Goal: Answer question/provide support: Share knowledge or assist other users

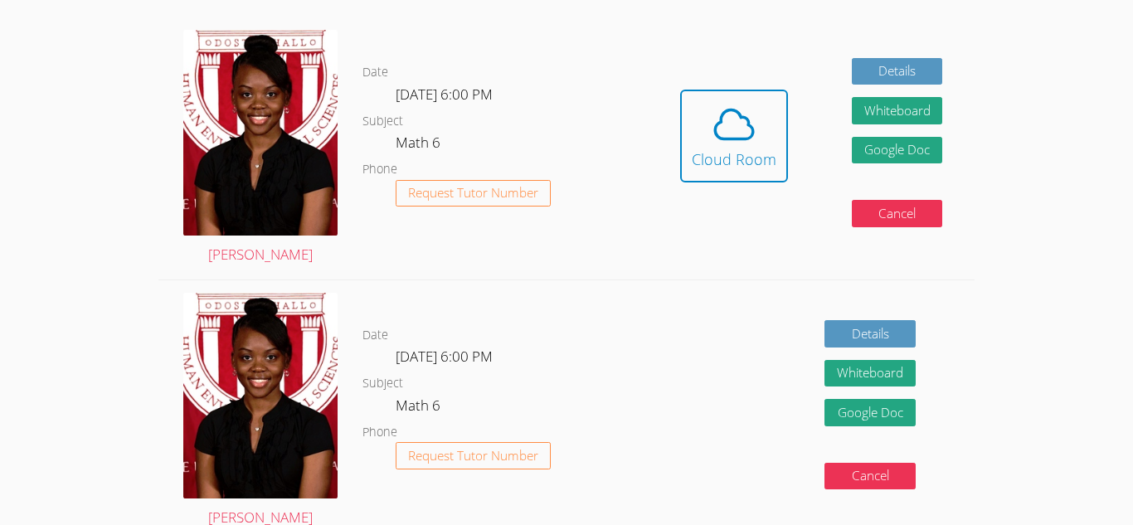
scroll to position [287, 0]
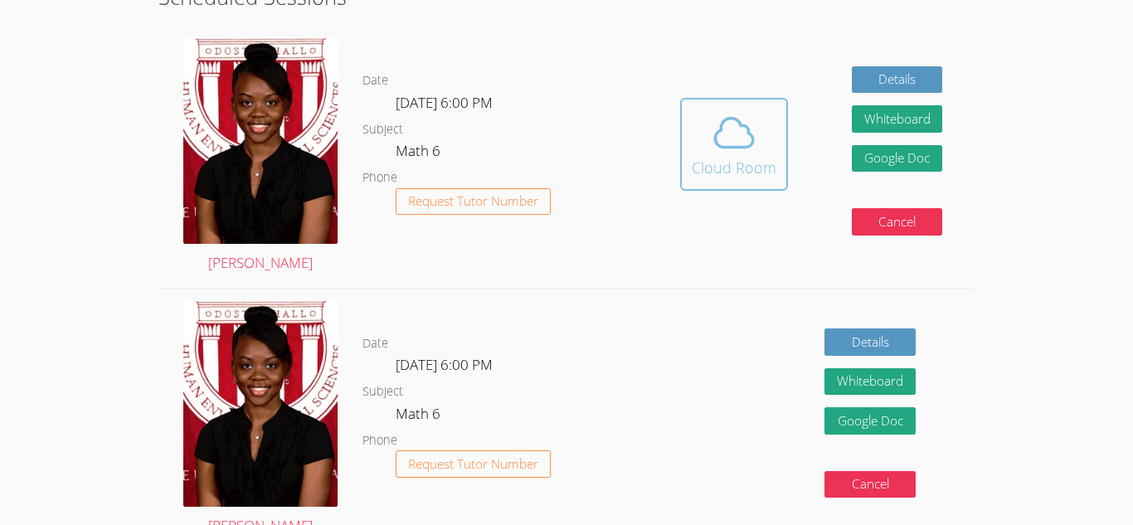
click at [745, 153] on icon at bounding box center [734, 132] width 46 height 46
click at [756, 163] on div "Cloud Room" at bounding box center [734, 167] width 85 height 23
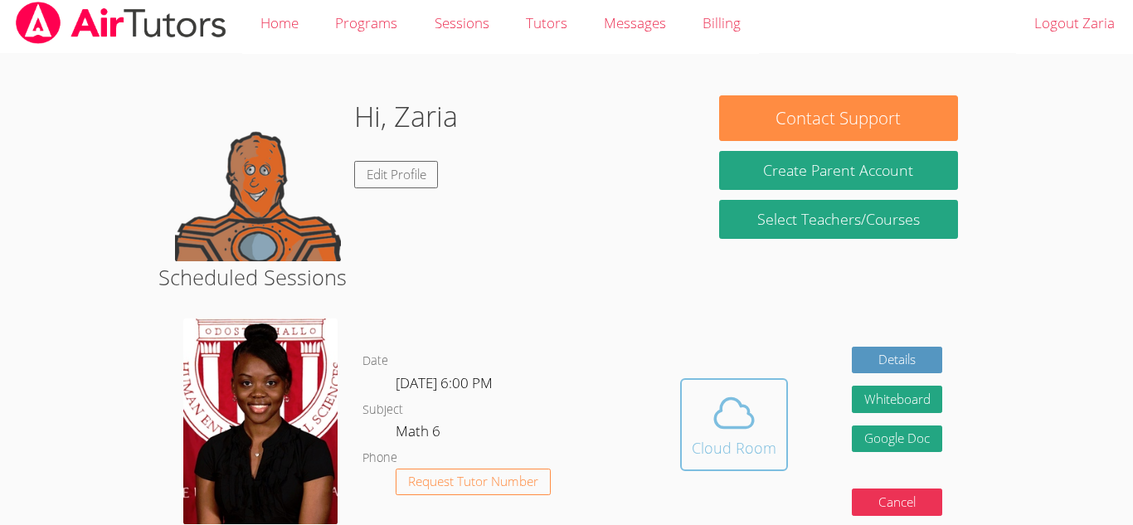
scroll to position [0, 0]
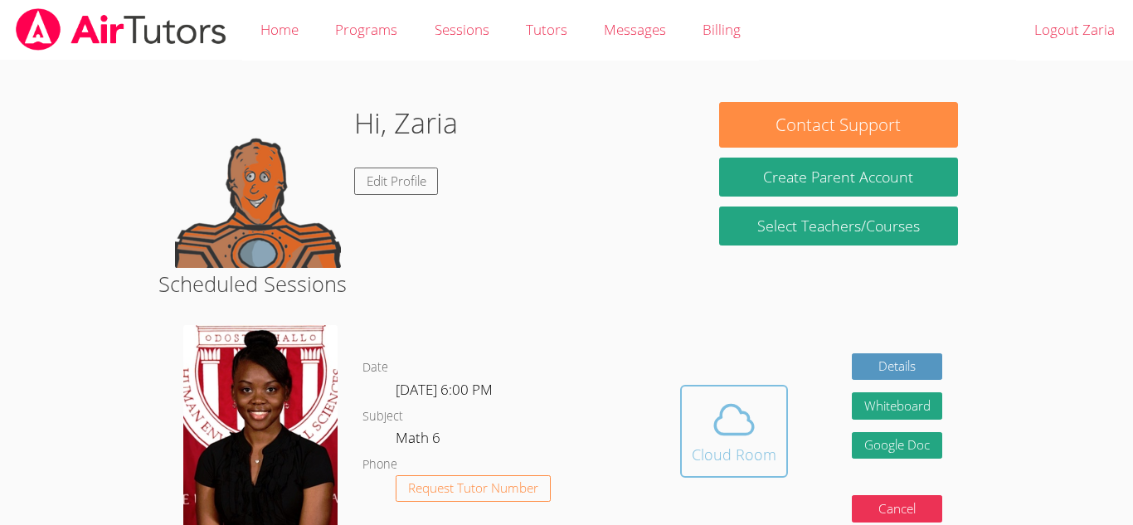
click at [718, 445] on div "Cloud Room" at bounding box center [734, 454] width 85 height 23
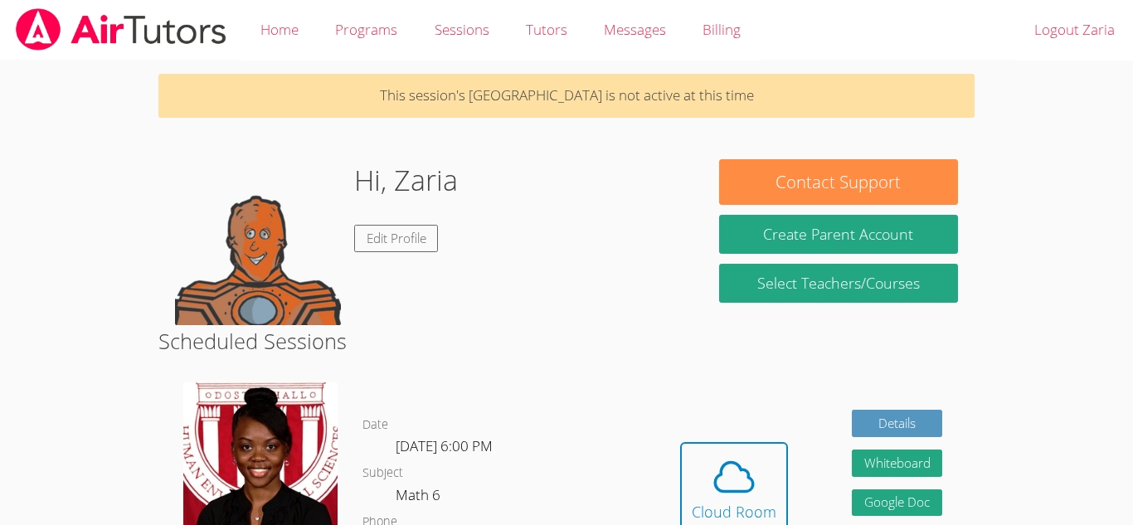
click at [605, 192] on div "Hi, Zaria Edit Profile" at bounding box center [430, 242] width 511 height 166
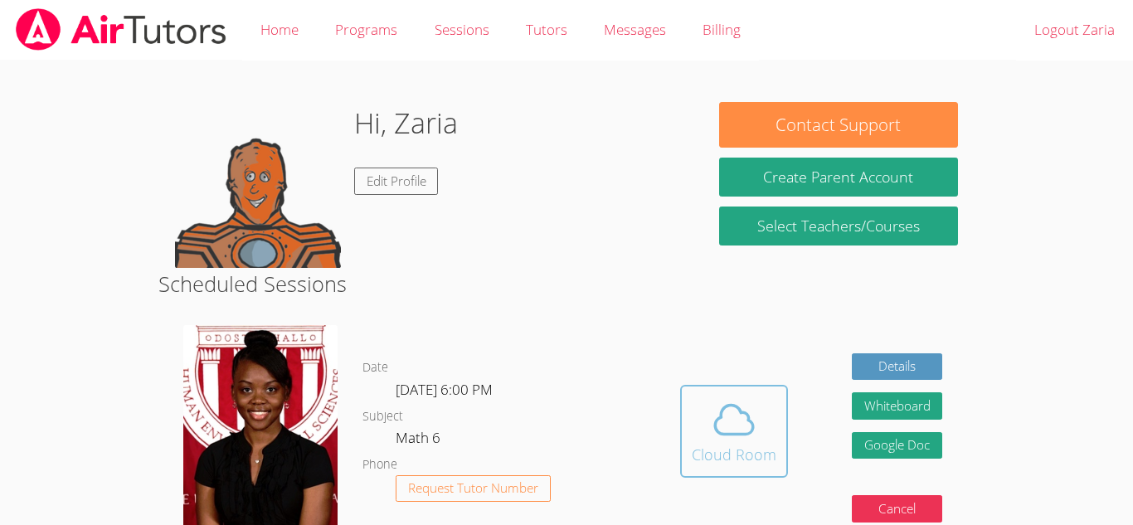
click at [698, 427] on span at bounding box center [734, 419] width 85 height 46
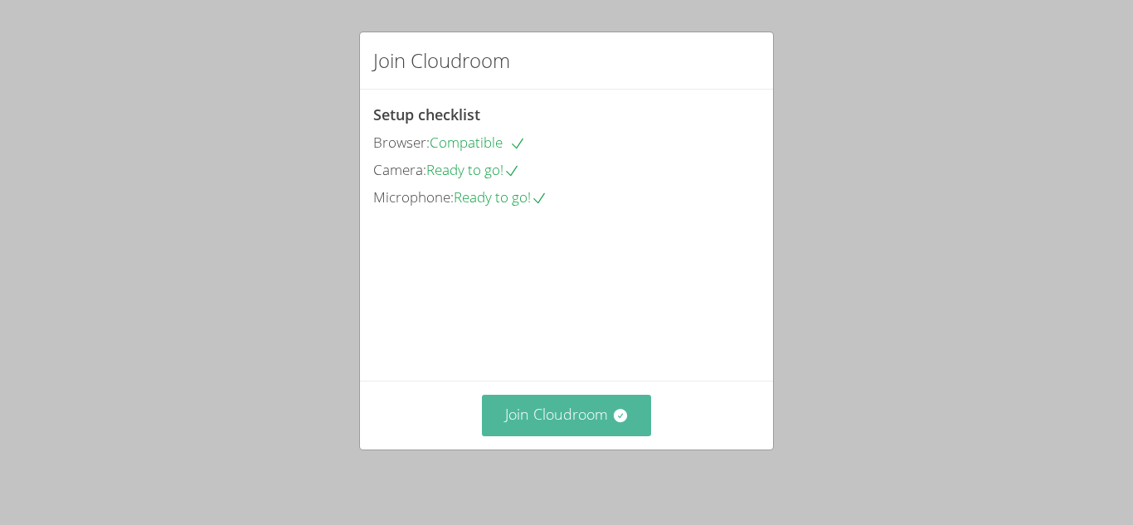
click at [563, 422] on button "Join Cloudroom" at bounding box center [567, 415] width 170 height 41
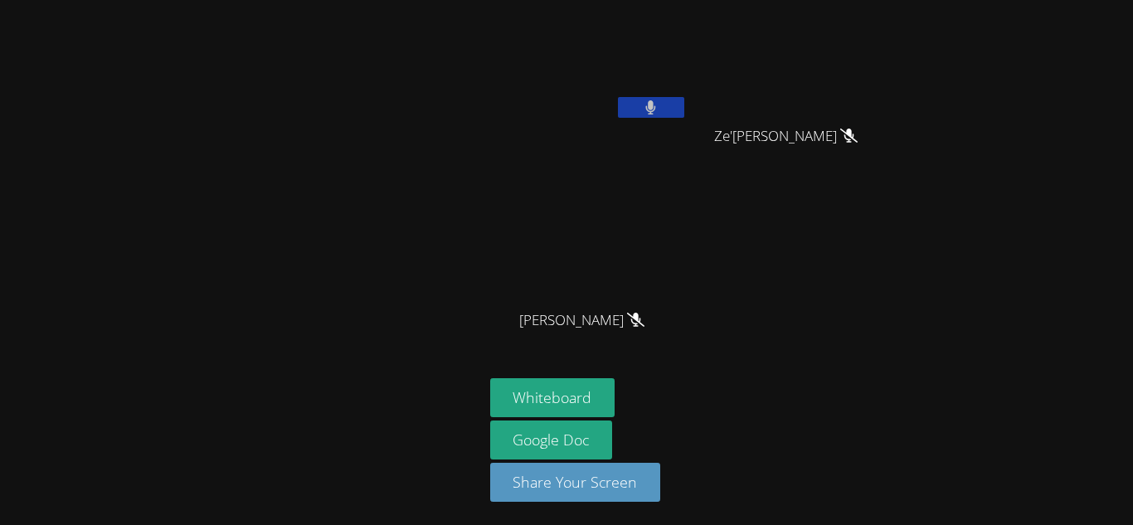
click at [648, 105] on icon at bounding box center [650, 107] width 11 height 14
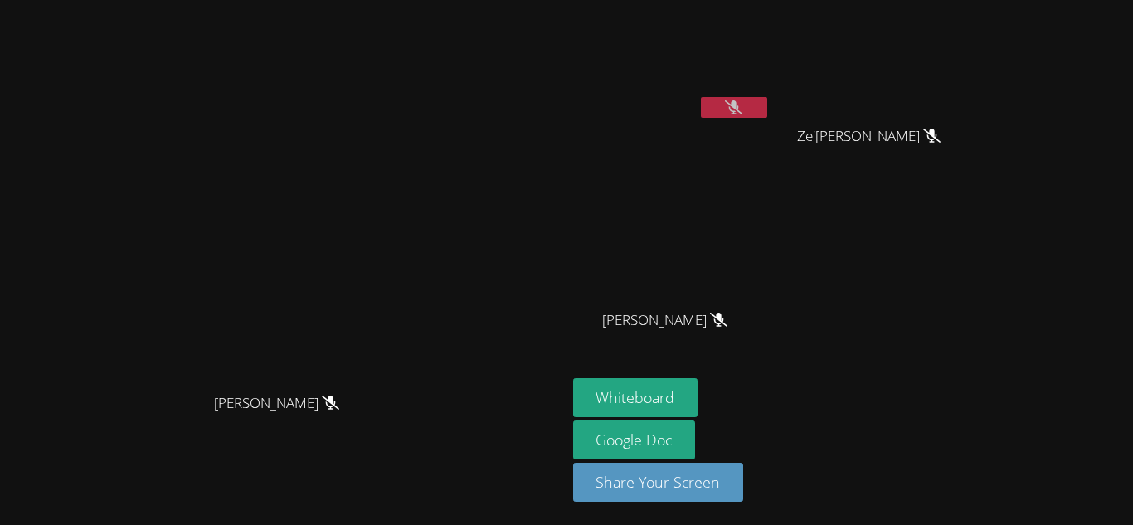
click at [654, 142] on div "[PERSON_NAME]" at bounding box center [671, 96] width 197 height 178
click at [698, 393] on button "Whiteboard" at bounding box center [635, 397] width 125 height 39
click at [742, 104] on icon at bounding box center [733, 107] width 17 height 14
click at [739, 105] on icon at bounding box center [734, 107] width 10 height 14
click at [742, 107] on icon at bounding box center [733, 107] width 17 height 14
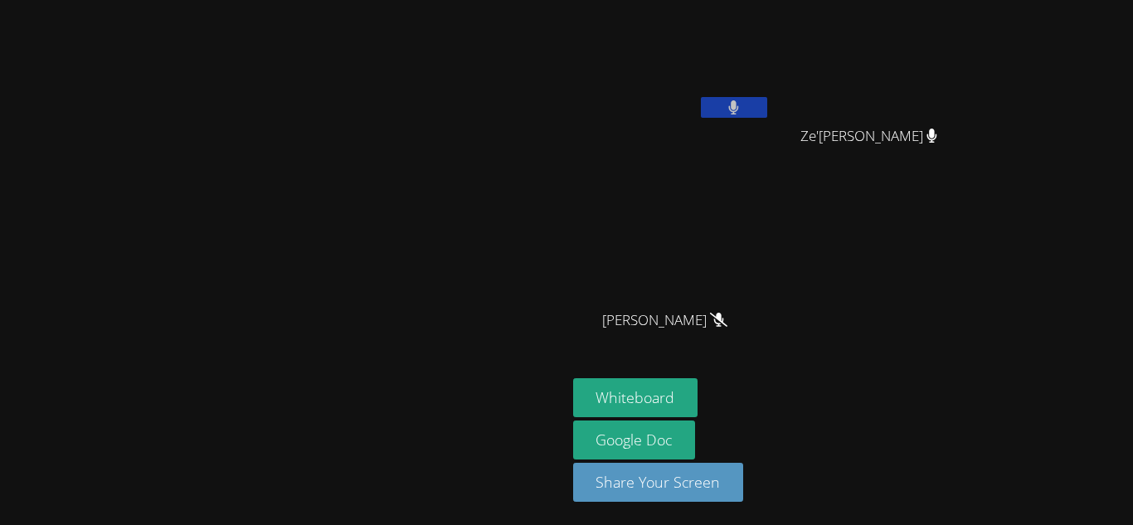
click at [739, 107] on icon at bounding box center [734, 107] width 10 height 14
click at [975, 281] on div "Zaria Dale Ze'Kai Dale Ze'Kai Dale Ziare Dale Ziare Dale" at bounding box center [773, 188] width 401 height 362
click at [742, 107] on icon at bounding box center [733, 107] width 17 height 14
click at [739, 107] on icon at bounding box center [734, 107] width 10 height 14
click at [742, 109] on icon at bounding box center [733, 107] width 17 height 14
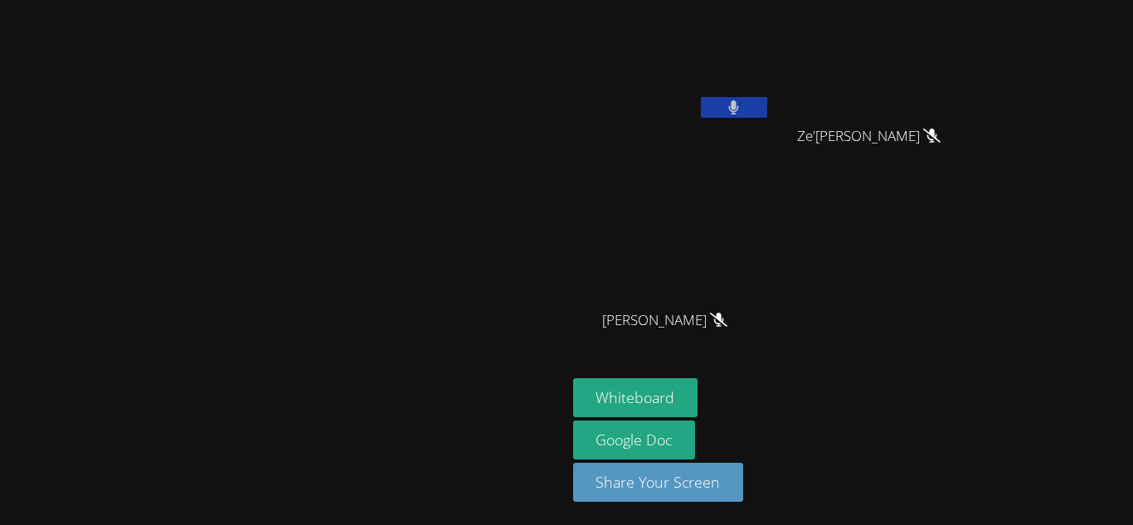
click at [739, 109] on icon at bounding box center [733, 107] width 11 height 14
click at [742, 109] on icon at bounding box center [733, 107] width 17 height 14
click at [767, 111] on button at bounding box center [734, 107] width 66 height 21
click at [767, 112] on button at bounding box center [734, 107] width 66 height 21
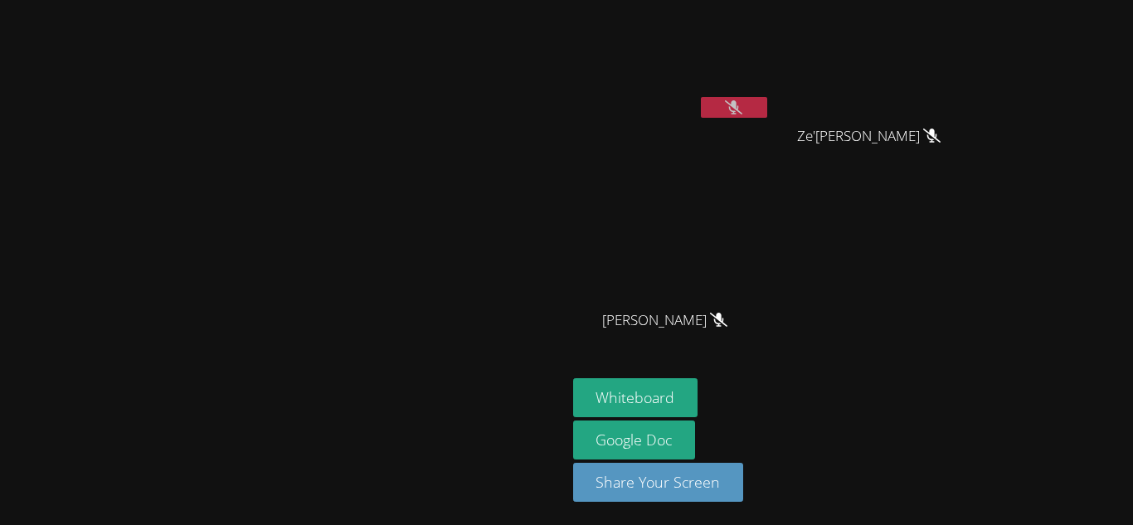
click at [767, 110] on button at bounding box center [734, 107] width 66 height 21
click at [767, 112] on button at bounding box center [734, 107] width 66 height 21
click at [742, 110] on icon at bounding box center [733, 107] width 17 height 14
click at [739, 108] on icon at bounding box center [734, 107] width 10 height 14
click at [767, 109] on button at bounding box center [734, 107] width 66 height 21
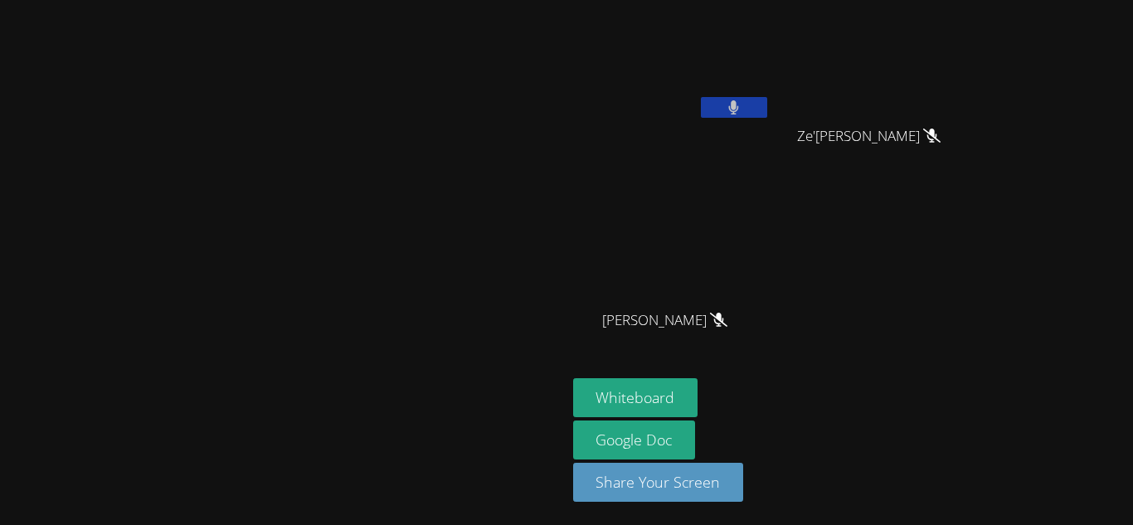
click at [767, 109] on button at bounding box center [734, 107] width 66 height 21
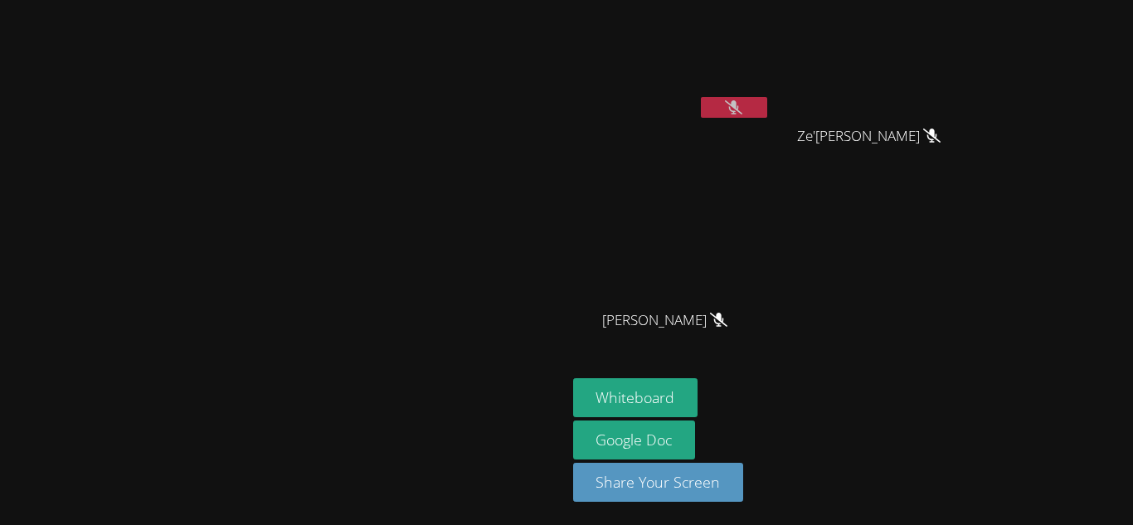
click at [972, 183] on div "Ze'Kai Dale" at bounding box center [875, 151] width 197 height 66
click at [767, 110] on button at bounding box center [734, 107] width 66 height 21
click at [767, 105] on button at bounding box center [734, 107] width 66 height 21
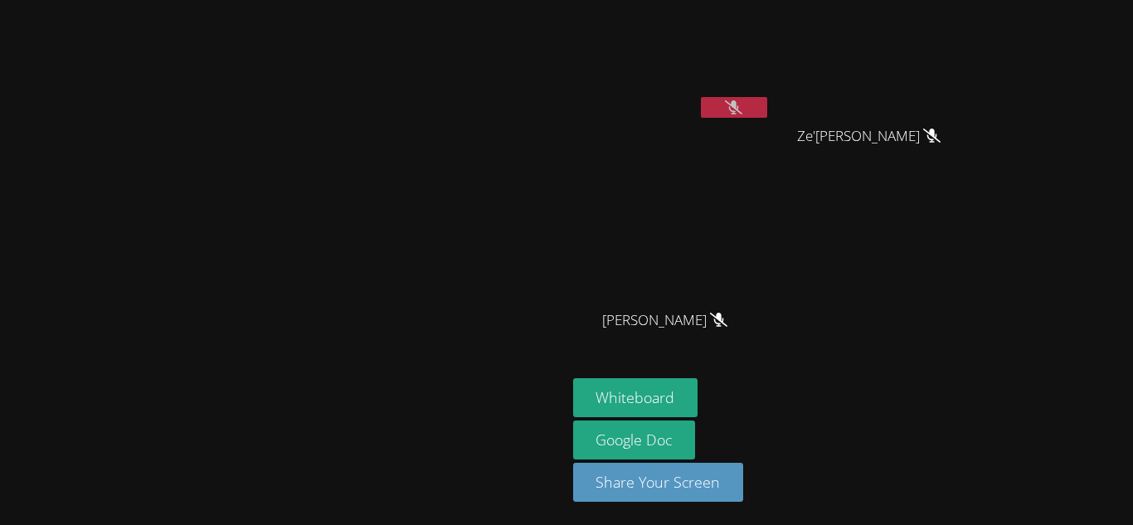
click at [742, 106] on icon at bounding box center [733, 107] width 17 height 14
click at [767, 106] on button at bounding box center [734, 107] width 66 height 21
click at [767, 109] on button at bounding box center [734, 107] width 66 height 21
click at [767, 107] on button at bounding box center [734, 107] width 66 height 21
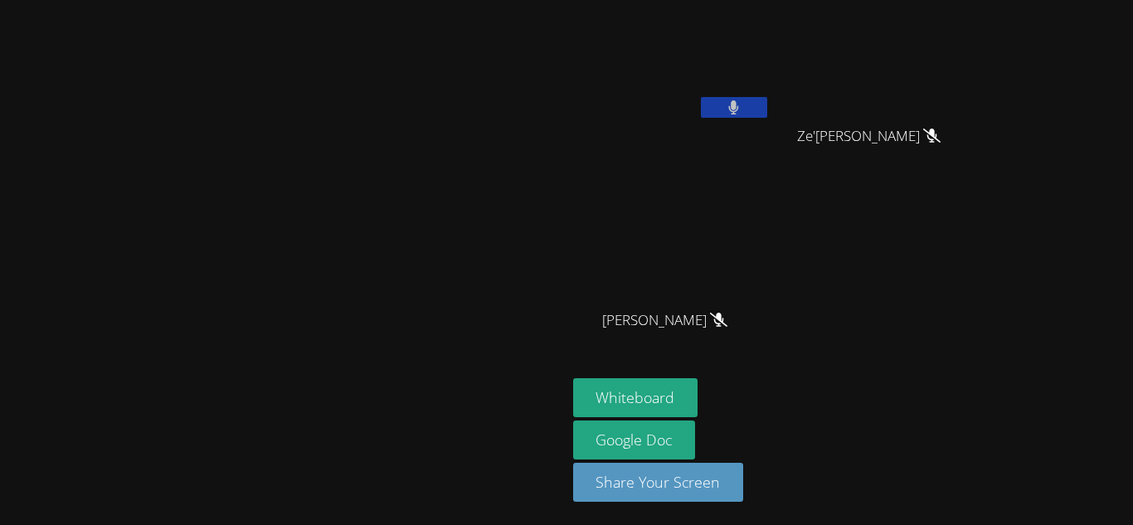
click at [767, 107] on button at bounding box center [734, 107] width 66 height 21
click at [767, 108] on button at bounding box center [734, 107] width 66 height 21
click at [767, 107] on button at bounding box center [734, 107] width 66 height 21
click at [739, 104] on icon at bounding box center [734, 107] width 10 height 14
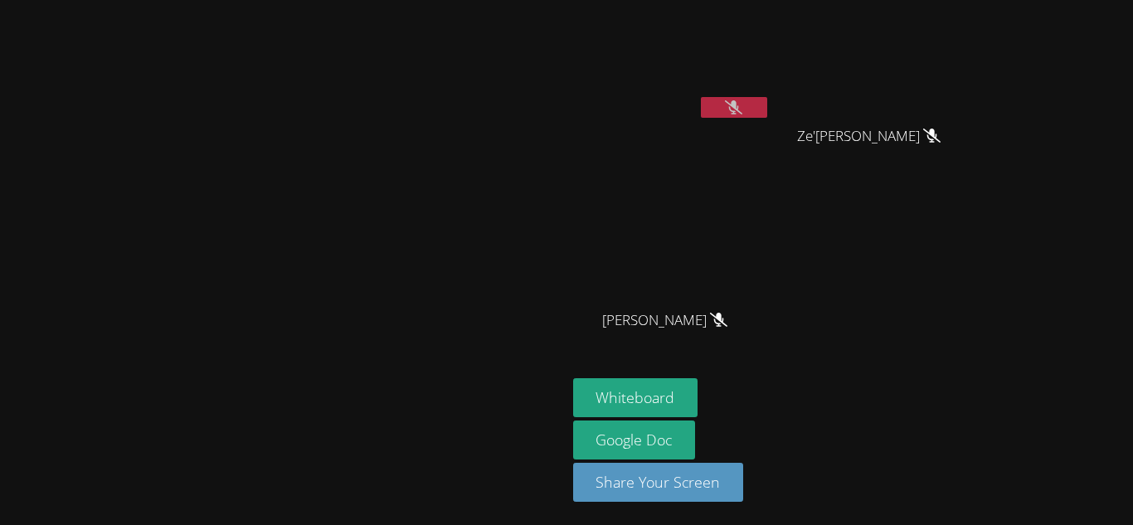
click at [742, 111] on icon at bounding box center [733, 107] width 17 height 14
click at [767, 111] on button at bounding box center [734, 107] width 66 height 21
click at [767, 107] on button at bounding box center [734, 107] width 66 height 21
click at [767, 109] on button at bounding box center [734, 107] width 66 height 21
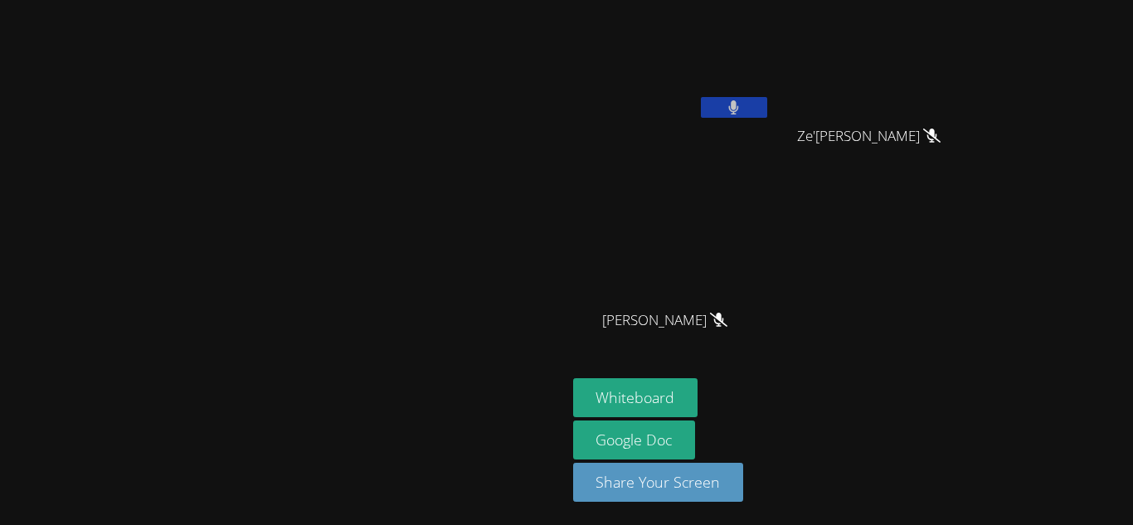
click at [767, 110] on button at bounding box center [734, 107] width 66 height 21
click at [767, 109] on button at bounding box center [734, 107] width 66 height 21
click at [767, 110] on button at bounding box center [734, 107] width 66 height 21
click at [767, 111] on button at bounding box center [734, 107] width 66 height 21
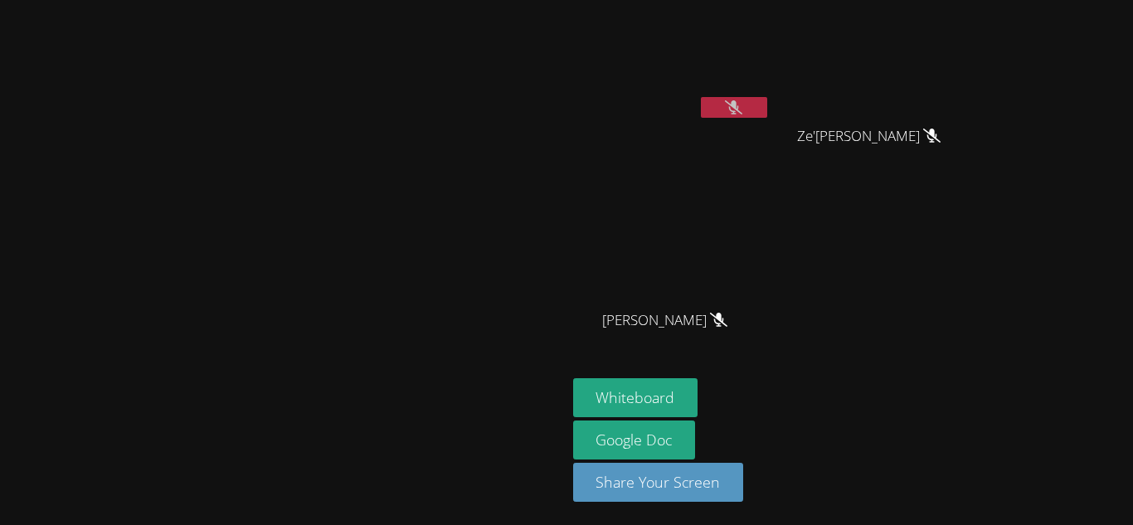
click at [742, 109] on icon at bounding box center [733, 107] width 17 height 14
click at [739, 110] on icon at bounding box center [733, 107] width 11 height 14
click at [767, 111] on button at bounding box center [734, 107] width 66 height 21
click at [767, 104] on button at bounding box center [734, 107] width 66 height 21
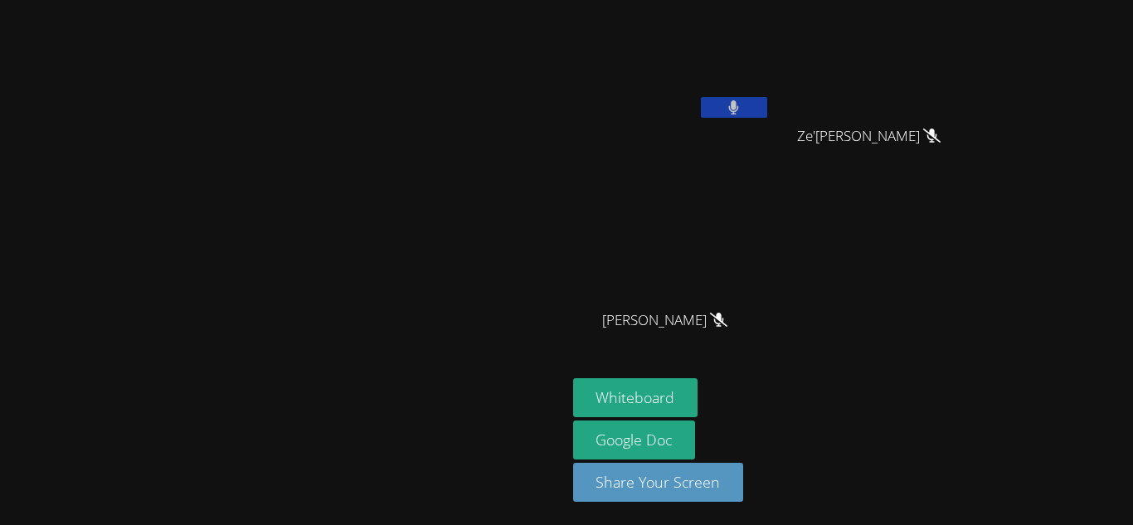
click at [767, 104] on button at bounding box center [734, 107] width 66 height 21
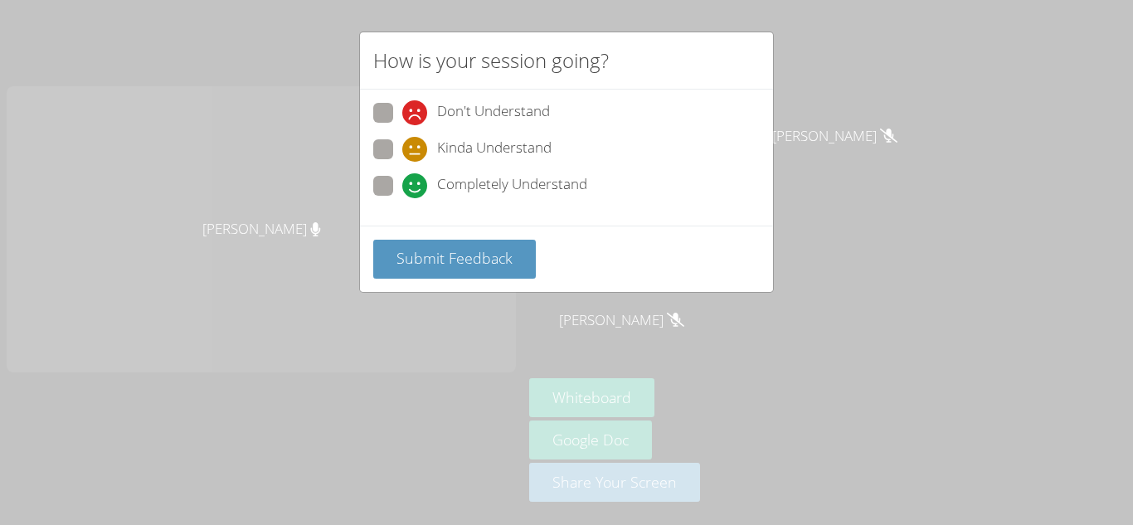
click at [365, 192] on div "Don't Understand Kinda Understand Completely Understand" at bounding box center [566, 158] width 413 height 136
click at [402, 198] on span at bounding box center [402, 198] width 0 height 0
click at [402, 182] on input "Completely Understand" at bounding box center [409, 183] width 14 height 14
radio input "true"
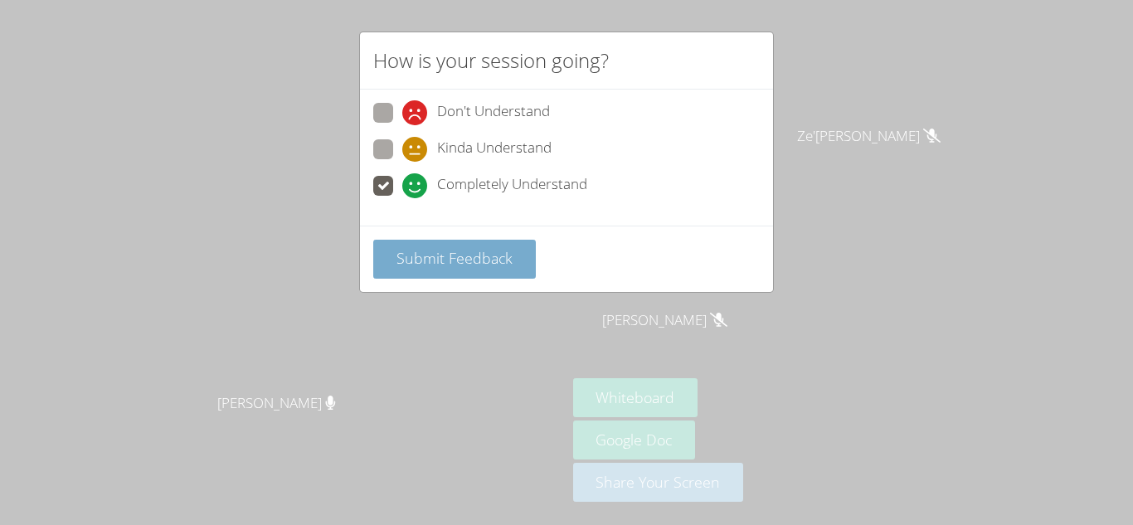
click at [419, 265] on span "Submit Feedback" at bounding box center [454, 258] width 116 height 20
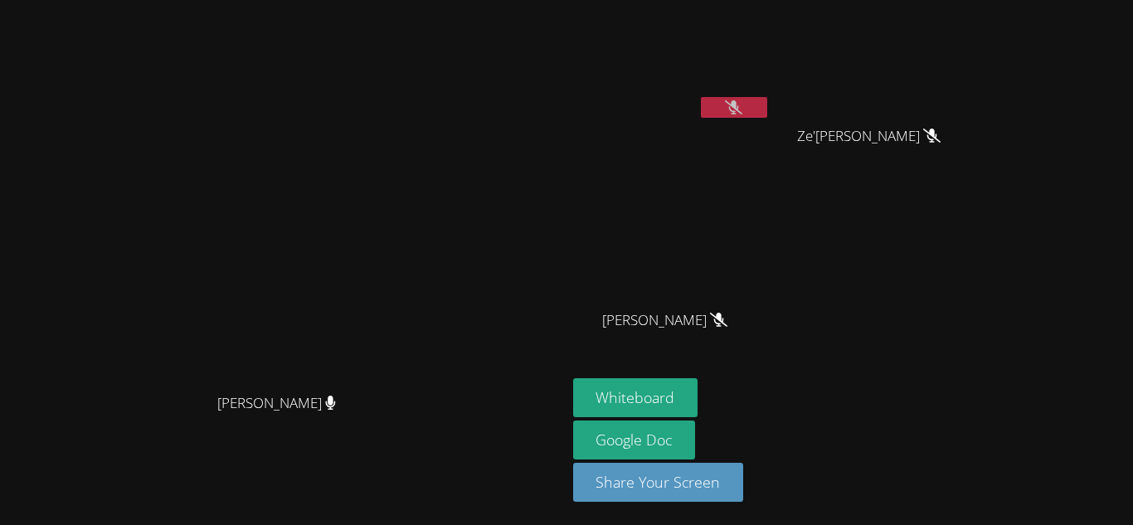
click at [767, 104] on button at bounding box center [734, 107] width 66 height 21
